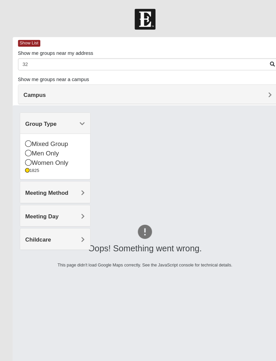
type input "3"
click at [32, 135] on div "Mixed Group" at bounding box center [52, 137] width 57 height 9
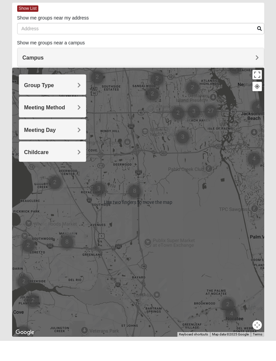
scroll to position [12, 0]
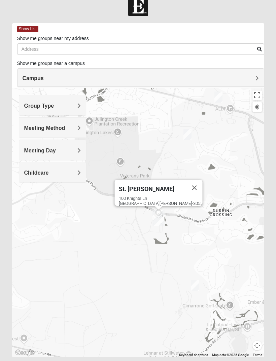
click at [63, 108] on h4 "Group Type" at bounding box center [52, 106] width 57 height 6
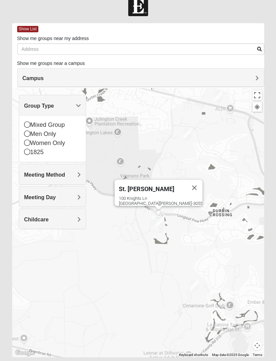
click at [30, 127] on icon at bounding box center [27, 125] width 6 height 6
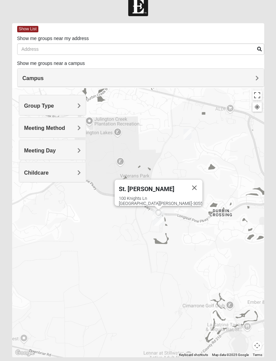
click at [67, 105] on h4 "Group Type" at bounding box center [52, 106] width 57 height 6
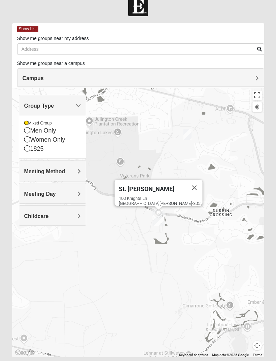
click at [28, 132] on icon at bounding box center [27, 130] width 6 height 6
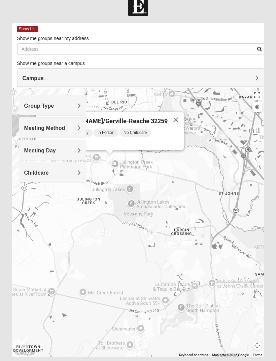
click at [114, 118] on span "Mens [PERSON_NAME]/Gerville-Reache 32259" at bounding box center [104, 121] width 128 height 7
click at [116, 119] on span "Mens [PERSON_NAME]/Gerville-Reache 32259" at bounding box center [104, 121] width 128 height 7
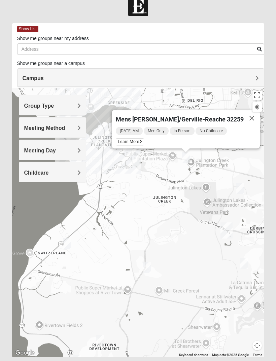
click at [142, 141] on span "Learn More" at bounding box center [130, 141] width 28 height 7
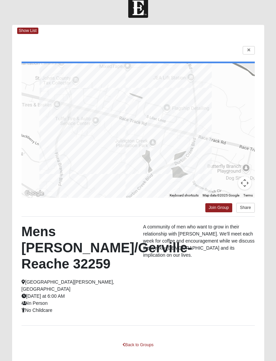
click at [246, 49] on link at bounding box center [249, 50] width 12 height 8
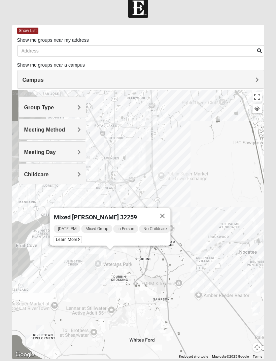
click at [162, 214] on button "Close" at bounding box center [163, 216] width 16 height 16
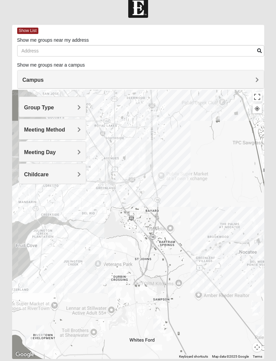
click at [63, 107] on h4 "Group Type" at bounding box center [52, 107] width 57 height 6
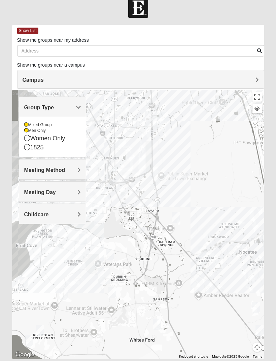
click at [26, 123] on icon at bounding box center [26, 125] width 4 height 4
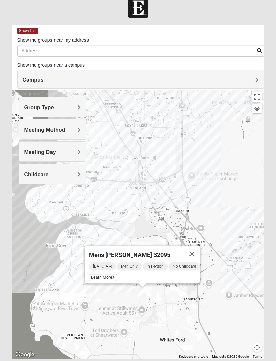
click at [195, 249] on button "Close" at bounding box center [192, 254] width 16 height 16
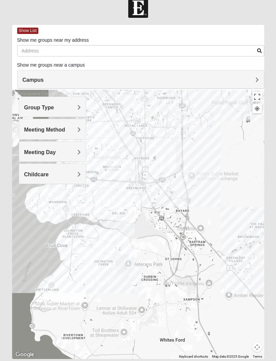
click at [54, 109] on span "Group Type" at bounding box center [39, 108] width 30 height 6
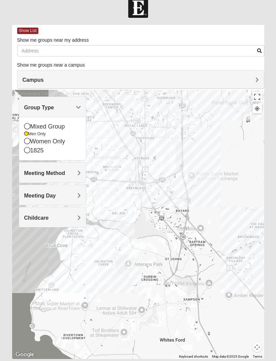
click at [32, 125] on div "Mixed Group" at bounding box center [52, 126] width 57 height 9
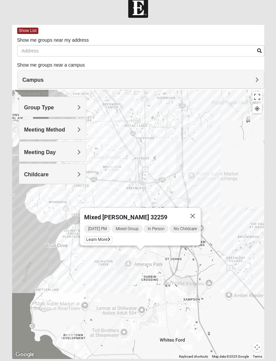
click at [195, 216] on button "Close" at bounding box center [193, 216] width 16 height 16
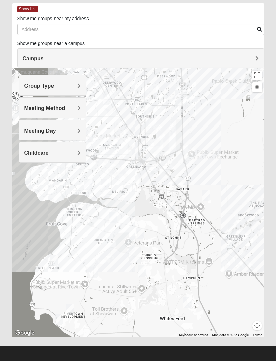
scroll to position [0, 0]
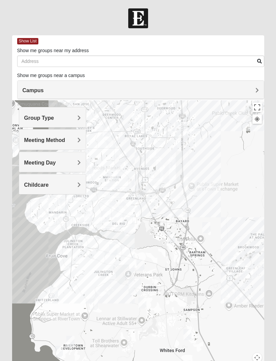
click at [37, 116] on span "Group Type" at bounding box center [39, 118] width 30 height 6
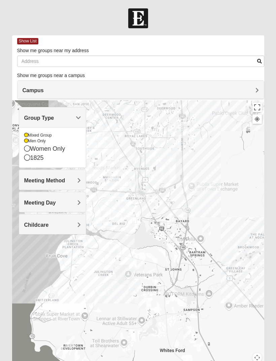
click at [24, 135] on icon at bounding box center [26, 135] width 4 height 4
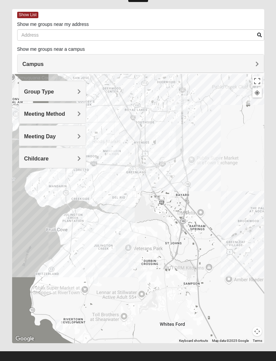
scroll to position [34, 0]
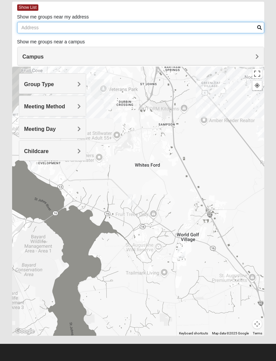
click at [142, 24] on input "Show me groups near my address" at bounding box center [140, 27] width 247 height 11
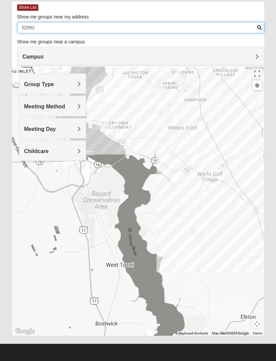
type input "32092"
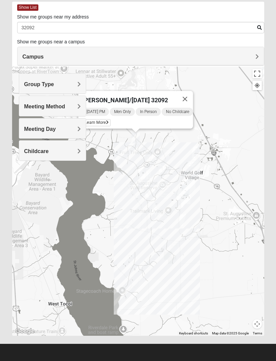
click at [98, 121] on span "Learn More" at bounding box center [96, 122] width 28 height 7
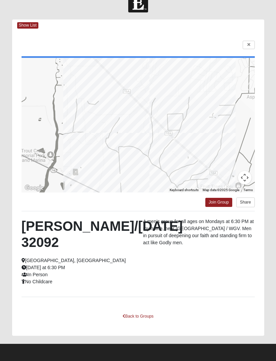
click at [219, 198] on link "Join Group" at bounding box center [218, 202] width 27 height 9
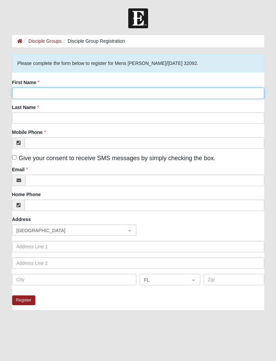
click at [66, 98] on input "First Name" at bounding box center [138, 93] width 252 height 11
type input "Jack"
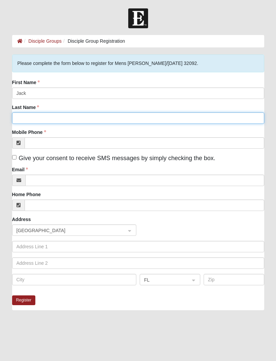
click at [163, 119] on input "Last Name" at bounding box center [138, 117] width 252 height 11
type input "Powers"
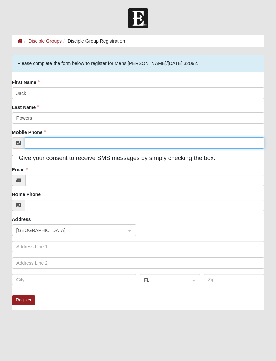
click at [164, 145] on input "Mobile Phone" at bounding box center [145, 142] width 240 height 11
type input "(904) 891-2648"
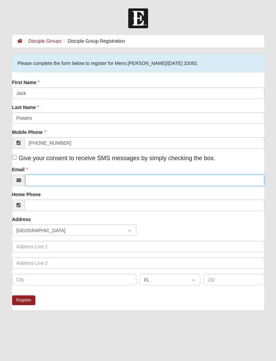
click at [67, 180] on input "Email" at bounding box center [144, 180] width 239 height 11
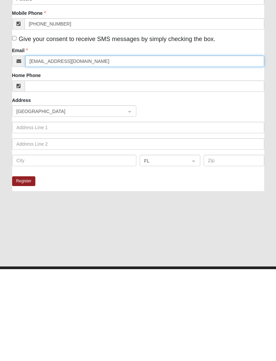
type input "jackpowers1928@gmail.com"
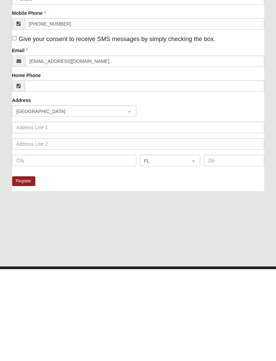
click at [21, 268] on button "Register" at bounding box center [24, 273] width 24 height 10
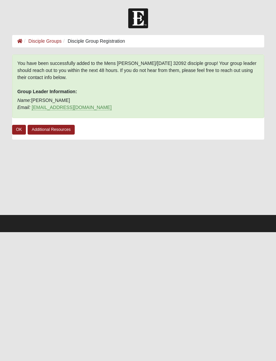
click at [19, 129] on link "OK" at bounding box center [19, 130] width 14 height 10
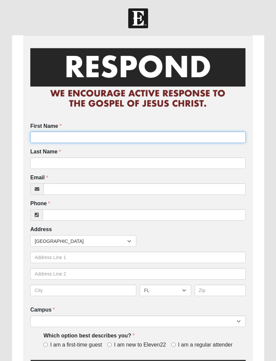
click at [123, 134] on input "First Name" at bounding box center [137, 137] width 215 height 11
type input "Kelly"
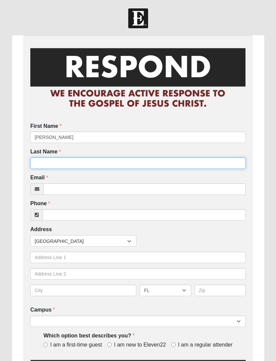
click at [64, 161] on input "Last Name" at bounding box center [137, 163] width 215 height 11
type input "Powers"
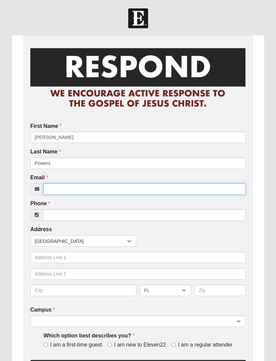
click at [87, 193] on input "Email" at bounding box center [144, 188] width 202 height 11
type input "k"
type input "Kspittman62@gmail.com"
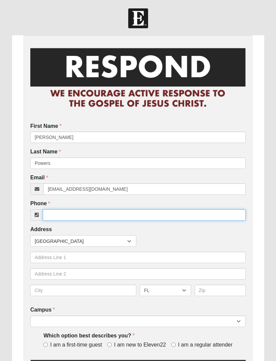
click at [180, 211] on input "Phone" at bounding box center [144, 214] width 203 height 11
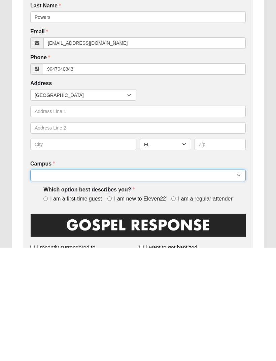
click at [197, 283] on select "Arlington Baymeadows Eleven22 Online Fleming Island Jesup Mandarin North Jax Or…" at bounding box center [137, 288] width 215 height 11
type input "(904) 704-0843"
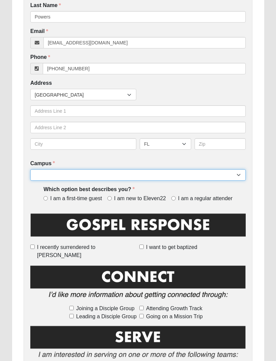
select select "11"
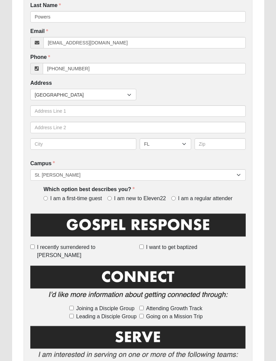
click at [180, 198] on span "I am a regular attender" at bounding box center [205, 199] width 55 height 8
click at [176, 198] on input "I am a regular attender" at bounding box center [173, 198] width 4 height 4
radio input "true"
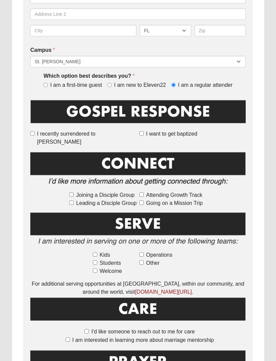
scroll to position [260, 0]
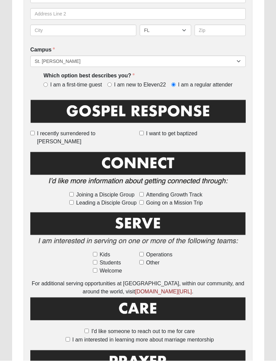
click at [97, 251] on label "Kids" at bounding box center [115, 255] width 44 height 8
click at [97, 253] on input "Kids" at bounding box center [95, 255] width 4 height 4
checkbox input "true"
click at [97, 268] on input "Welcome" at bounding box center [95, 270] width 4 height 4
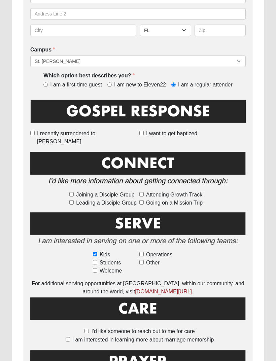
checkbox input "true"
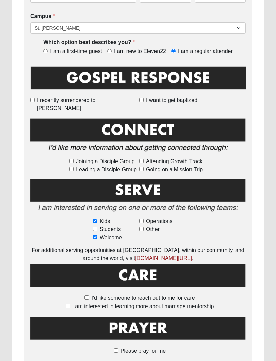
scroll to position [324, 0]
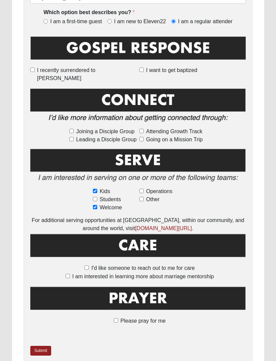
click at [45, 346] on link "Submit" at bounding box center [40, 351] width 21 height 10
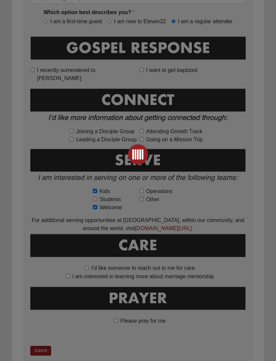
scroll to position [0, 0]
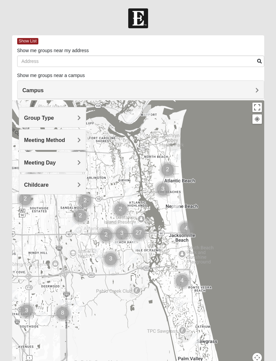
click at [68, 117] on h4 "Group Type" at bounding box center [52, 118] width 57 height 6
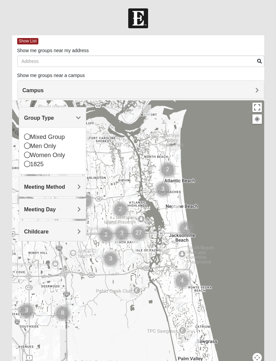
click at [32, 145] on div "Men Only" at bounding box center [52, 146] width 57 height 9
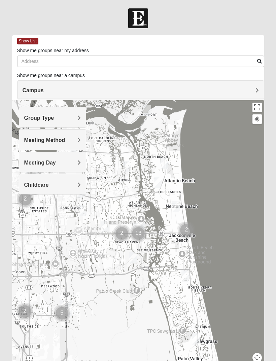
click at [46, 119] on span "Group Type" at bounding box center [39, 118] width 30 height 6
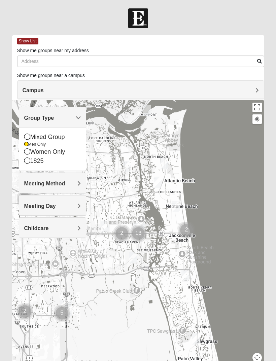
click at [28, 152] on icon at bounding box center [27, 151] width 6 height 6
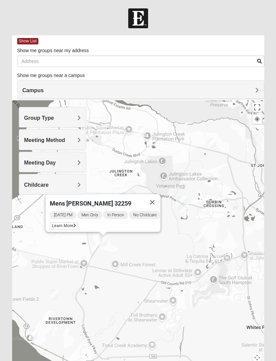
click at [154, 200] on button "Close" at bounding box center [152, 202] width 16 height 16
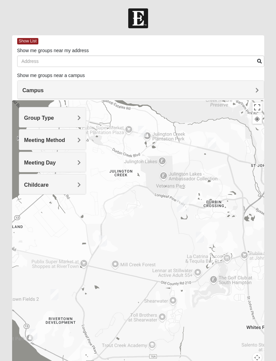
click at [63, 123] on div "Group Type" at bounding box center [52, 117] width 67 height 20
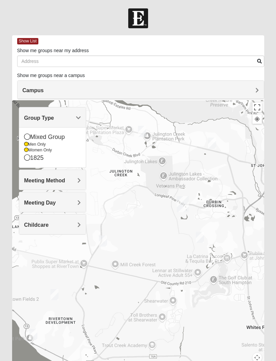
click at [27, 142] on icon at bounding box center [26, 144] width 4 height 4
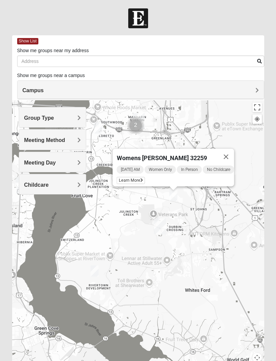
click at [75, 142] on h4 "Meeting Method" at bounding box center [52, 140] width 57 height 6
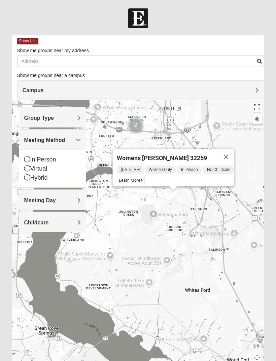
click at [67, 203] on div "Meeting Day" at bounding box center [52, 200] width 67 height 20
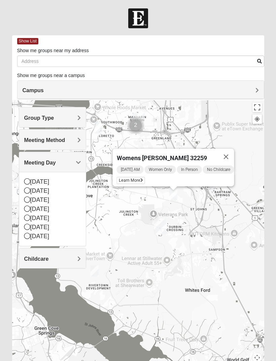
click at [226, 152] on button "Close" at bounding box center [226, 157] width 16 height 16
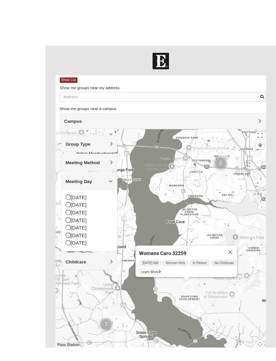
scroll to position [10, 0]
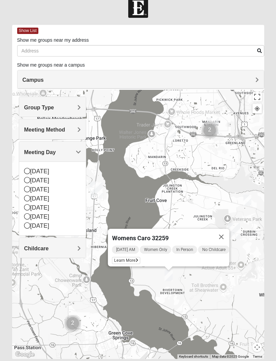
click at [226, 232] on button "Close" at bounding box center [221, 237] width 16 height 16
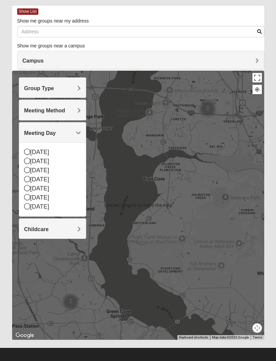
scroll to position [25, 0]
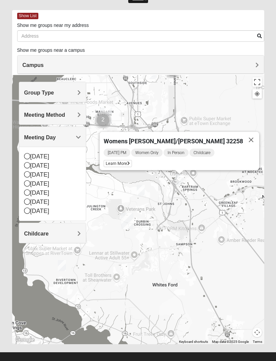
click at [132, 164] on span "Learn More" at bounding box center [118, 163] width 28 height 7
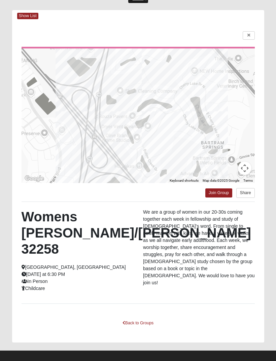
click at [223, 194] on link "Join Group" at bounding box center [218, 193] width 27 height 9
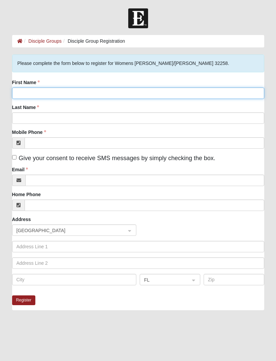
click at [72, 97] on input "First Name" at bounding box center [138, 93] width 252 height 11
type input "[PERSON_NAME]"
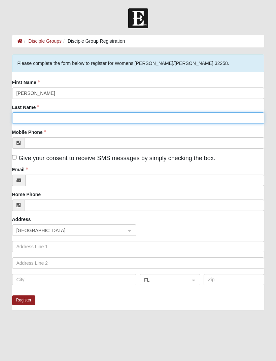
click at [154, 122] on input "Last Name" at bounding box center [138, 117] width 252 height 11
type input "[PERSON_NAME]"
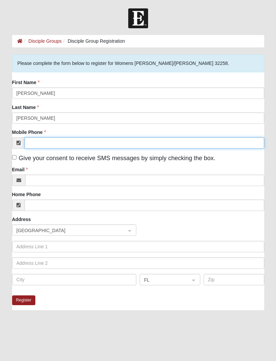
click at [143, 147] on input "Mobile Phone" at bounding box center [145, 142] width 240 height 11
type input "[PHONE_NUMBER]"
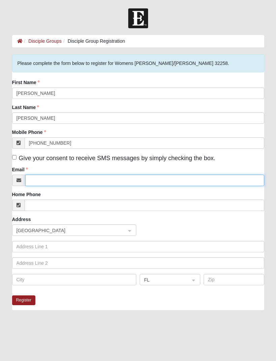
click at [61, 183] on input "Email" at bounding box center [144, 180] width 239 height 11
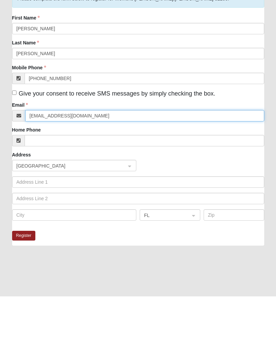
type input "[EMAIL_ADDRESS][DOMAIN_NAME]"
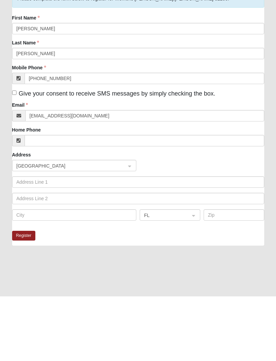
click at [31, 296] on button "Register" at bounding box center [24, 301] width 24 height 10
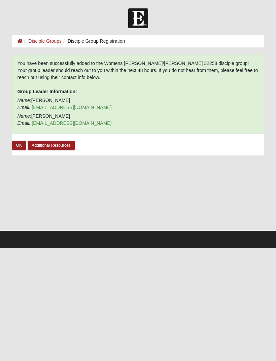
click at [16, 147] on link "OK" at bounding box center [19, 146] width 14 height 10
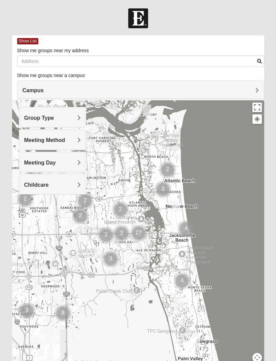
click at [40, 123] on div "Group Type" at bounding box center [52, 117] width 67 height 20
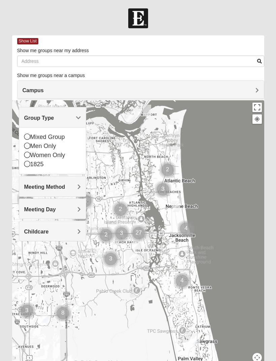
click at [27, 146] on icon at bounding box center [27, 146] width 6 height 6
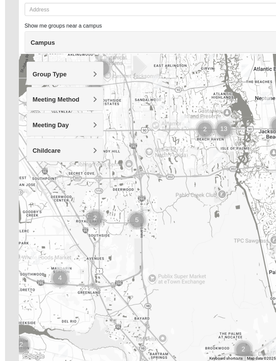
scroll to position [34, 0]
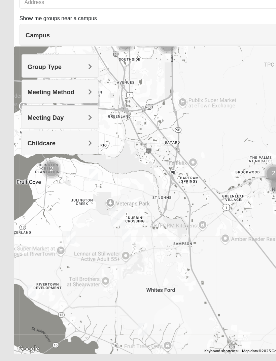
click at [33, 81] on span "Group Type" at bounding box center [39, 84] width 30 height 6
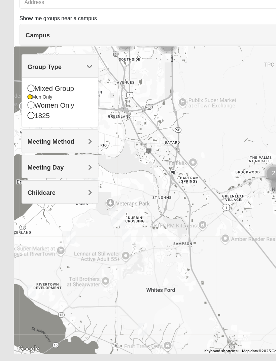
click at [205, 220] on div at bounding box center [138, 201] width 252 height 269
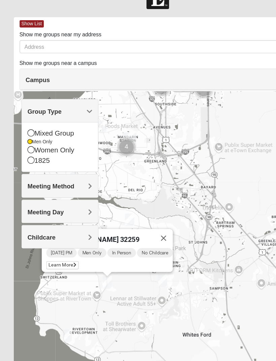
scroll to position [20, 0]
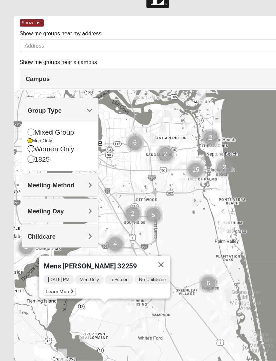
click at [110, 285] on div "Mens Cathcart 32259 Tuesday PM Men Only In Person No Childcare Learn More" at bounding box center [138, 214] width 252 height 269
click at [53, 253] on span "Learn More" at bounding box center [52, 256] width 28 height 7
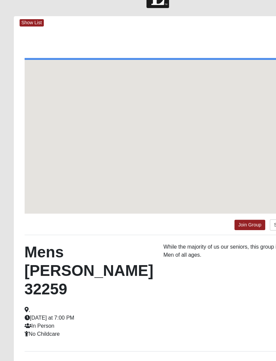
scroll to position [16, 0]
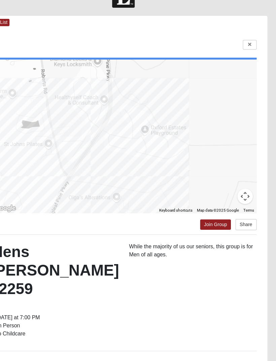
click at [243, 41] on link at bounding box center [249, 45] width 12 height 8
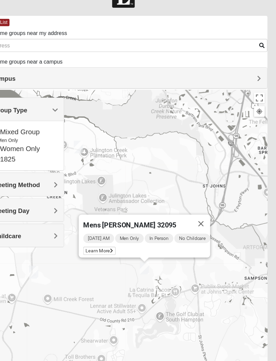
click at [198, 194] on button "Close" at bounding box center [206, 202] width 16 height 16
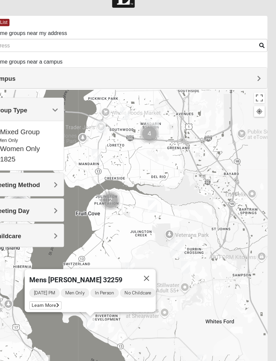
click at [56, 270] on span "Learn More" at bounding box center [70, 273] width 28 height 7
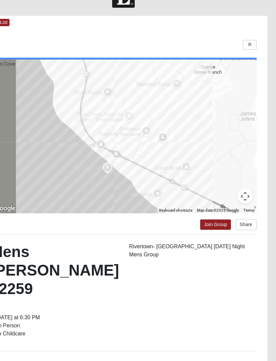
click at [205, 198] on link "Join Group" at bounding box center [218, 202] width 27 height 9
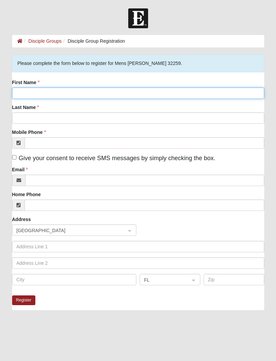
click at [31, 98] on input "First Name" at bounding box center [138, 93] width 252 height 11
type input "[PERSON_NAME]"
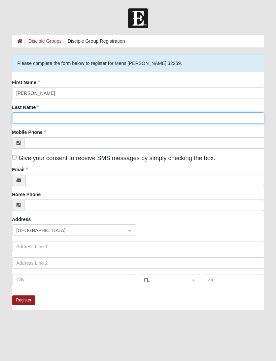
click at [55, 123] on input "Last Name" at bounding box center [138, 117] width 252 height 11
type input "[PERSON_NAME]"
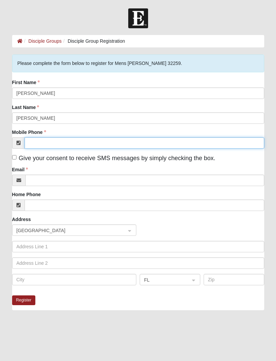
click at [60, 145] on input "Mobile Phone" at bounding box center [145, 142] width 240 height 11
type input "[PHONE_NUMBER]"
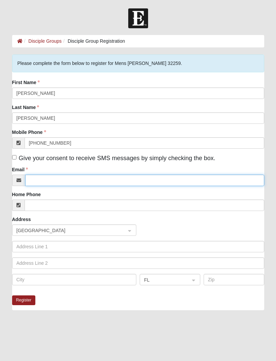
click at [76, 182] on input "Email" at bounding box center [144, 180] width 239 height 11
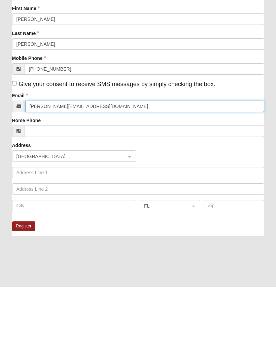
type input "[PERSON_NAME][EMAIL_ADDRESS][DOMAIN_NAME]"
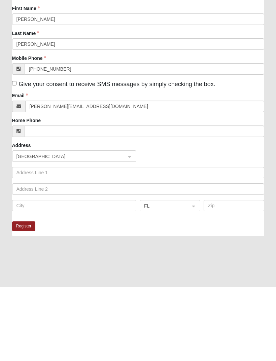
click at [27, 296] on button "Register" at bounding box center [24, 301] width 24 height 10
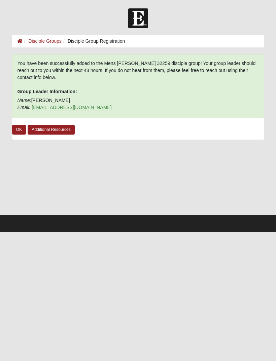
click at [18, 131] on link "OK" at bounding box center [19, 130] width 14 height 10
